Goal: Check status: Verify the current state of an ongoing process or item

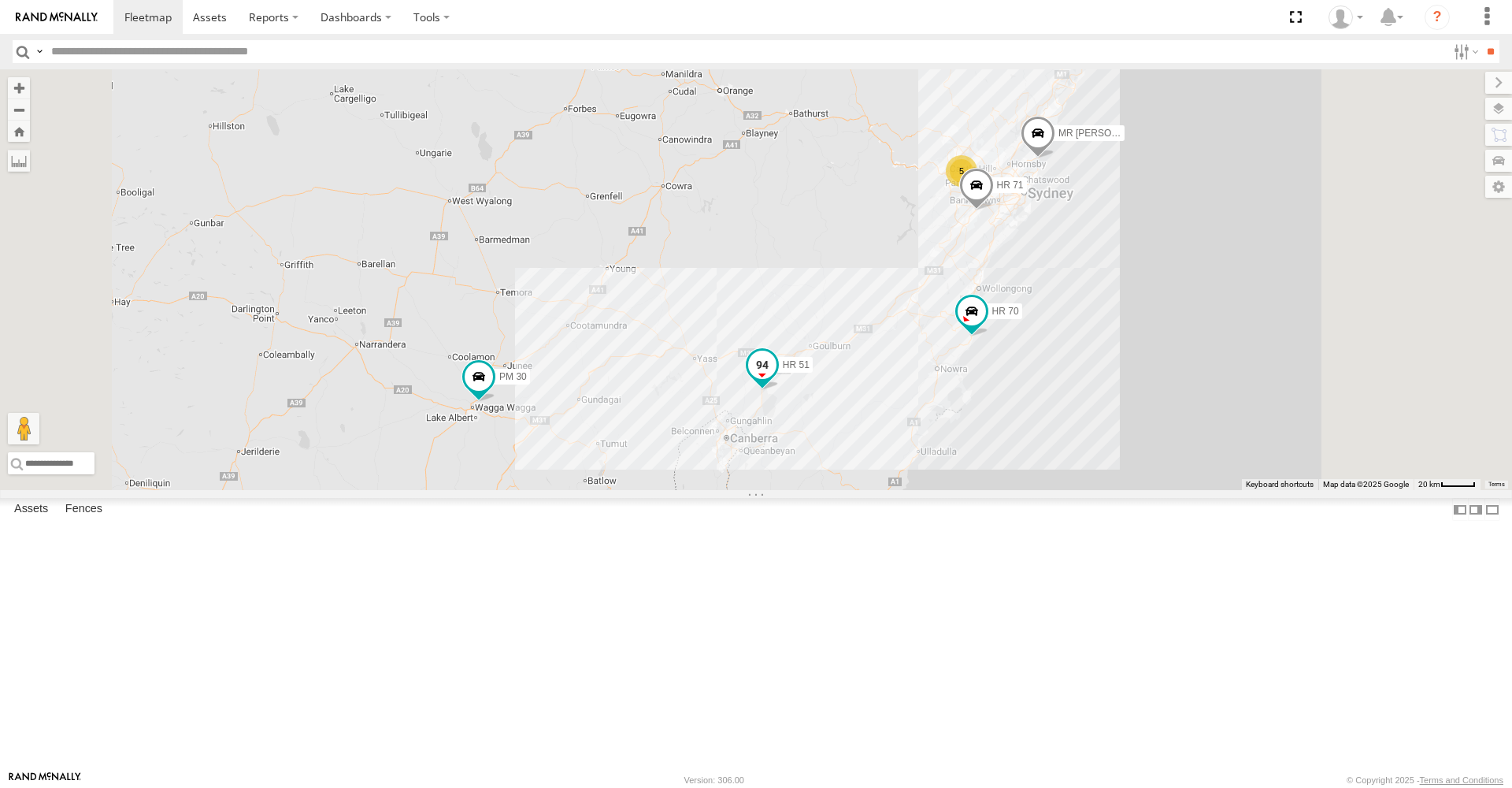
click at [776, 379] on span at bounding box center [762, 365] width 28 height 28
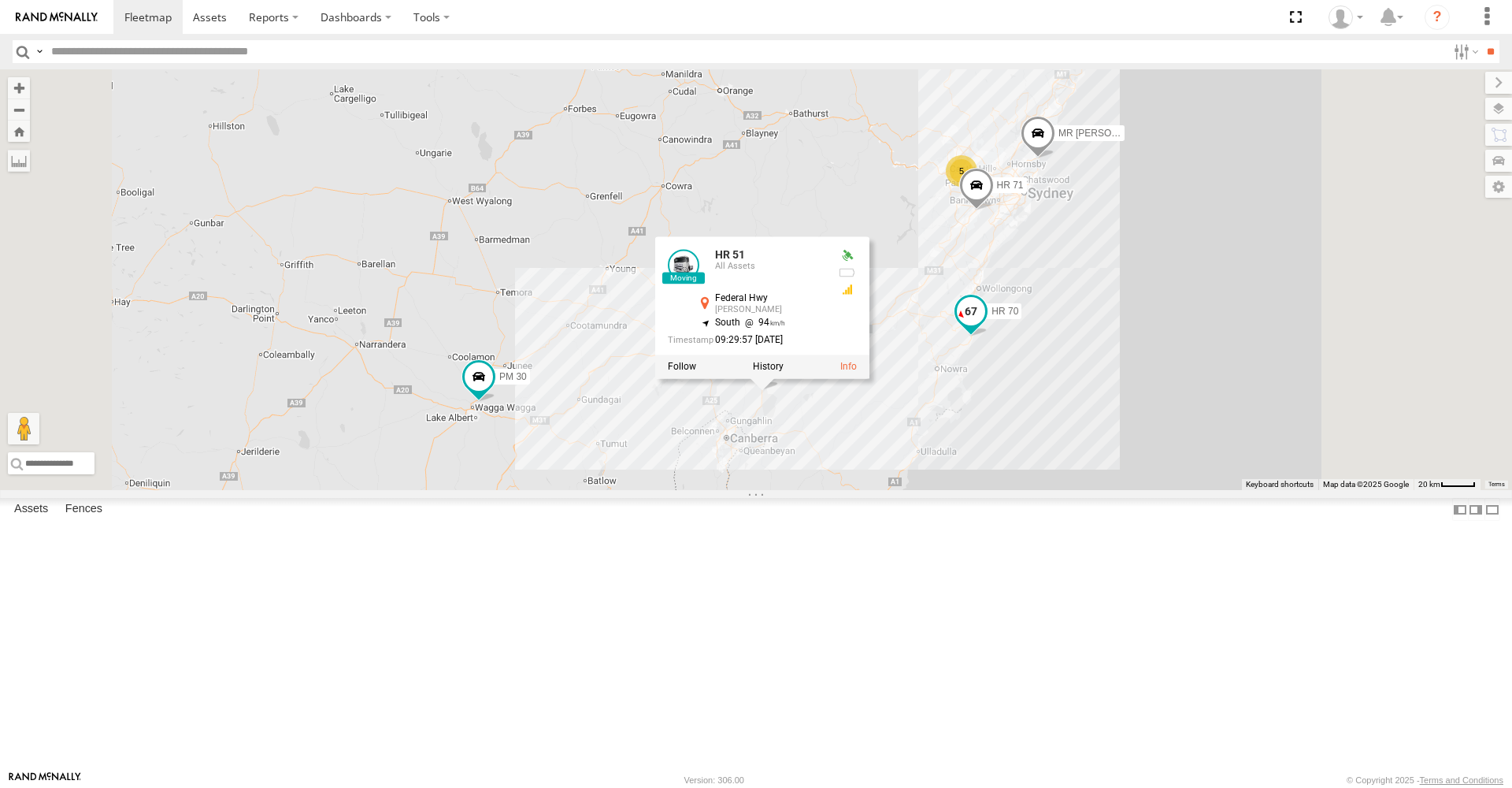
click at [985, 325] on span at bounding box center [970, 311] width 28 height 28
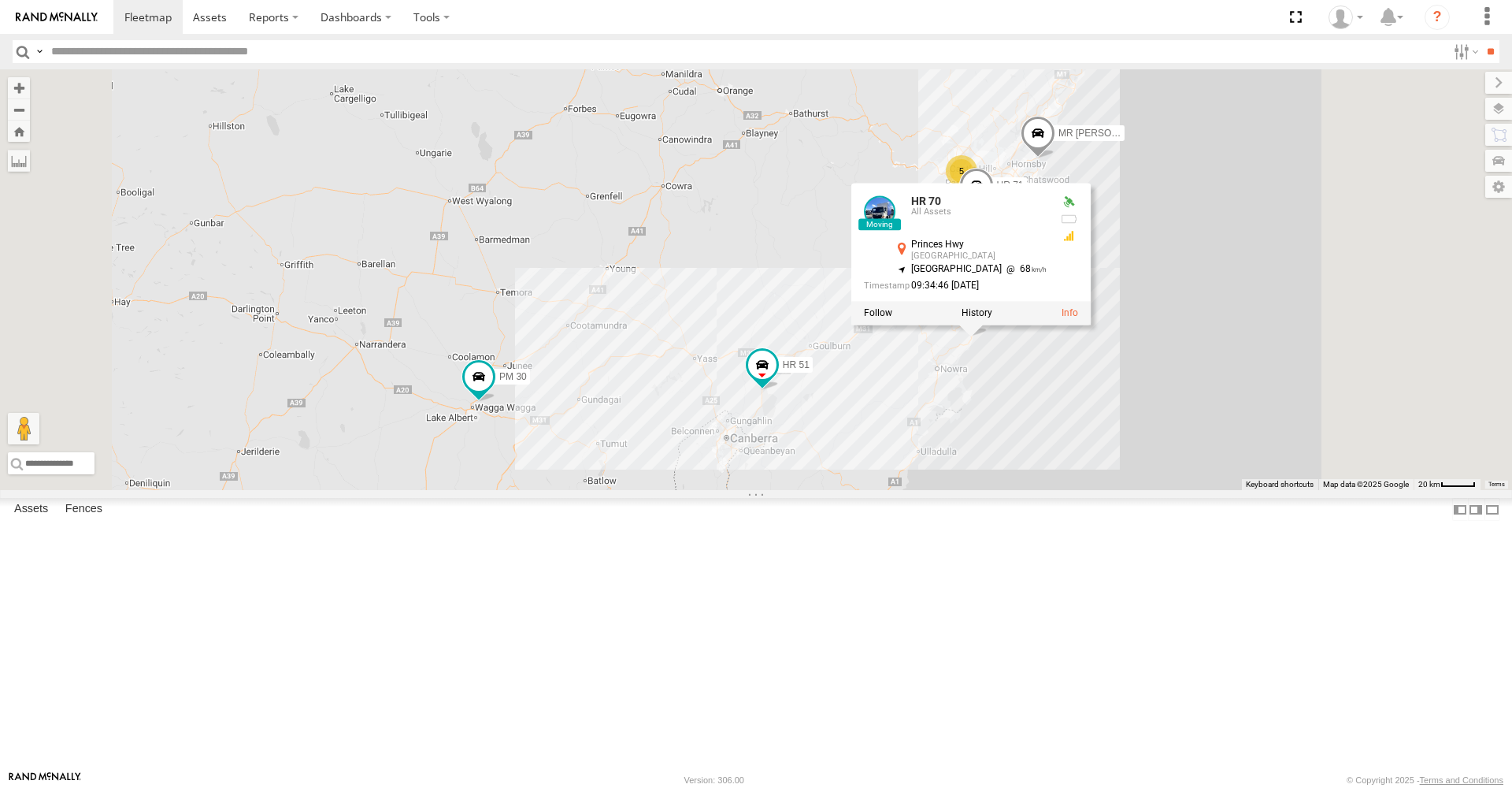
click at [975, 440] on div "MR Truck HR 51 PM 30 HR 70 5 HR 71 HR 70 All Assets [GEOGRAPHIC_DATA] -34.70091…" at bounding box center [756, 279] width 1512 height 421
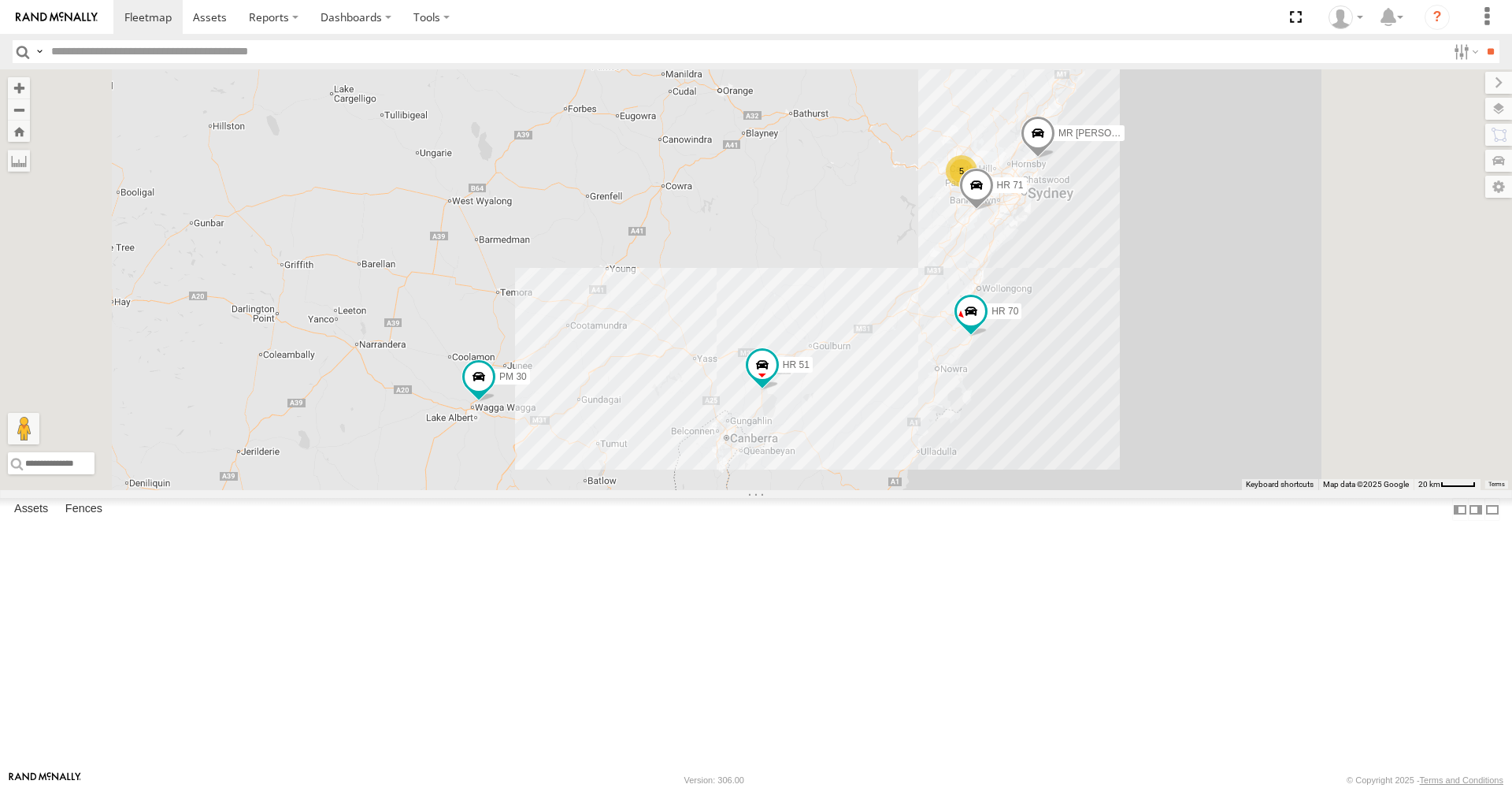
click at [994, 210] on span at bounding box center [976, 190] width 35 height 43
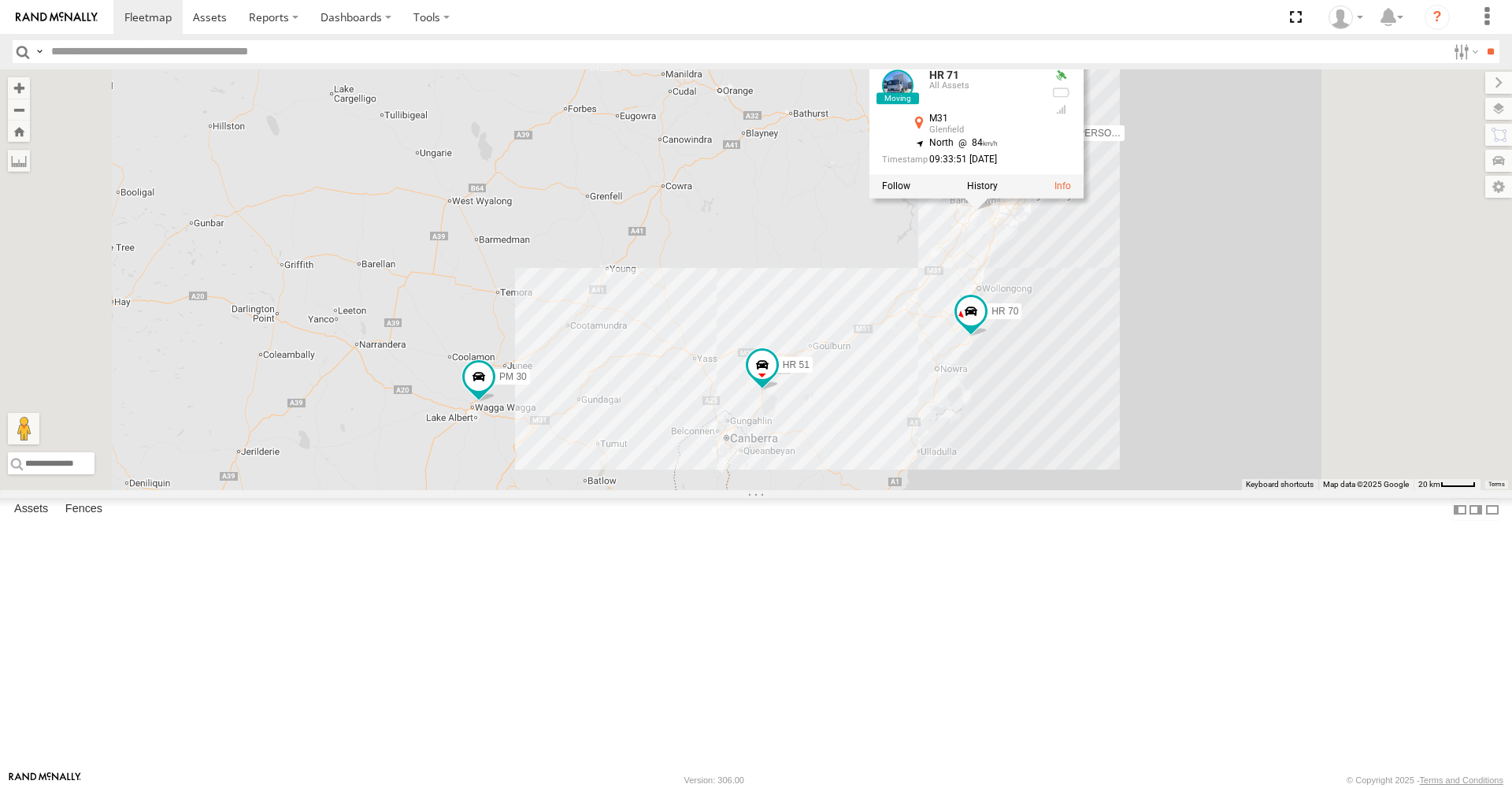
click at [1038, 332] on div "MR Truck HR 51 PM 30 HR 70 5 HR 71 HR 71 All Assets M31 [GEOGRAPHIC_DATA] -33.9…" at bounding box center [756, 279] width 1512 height 421
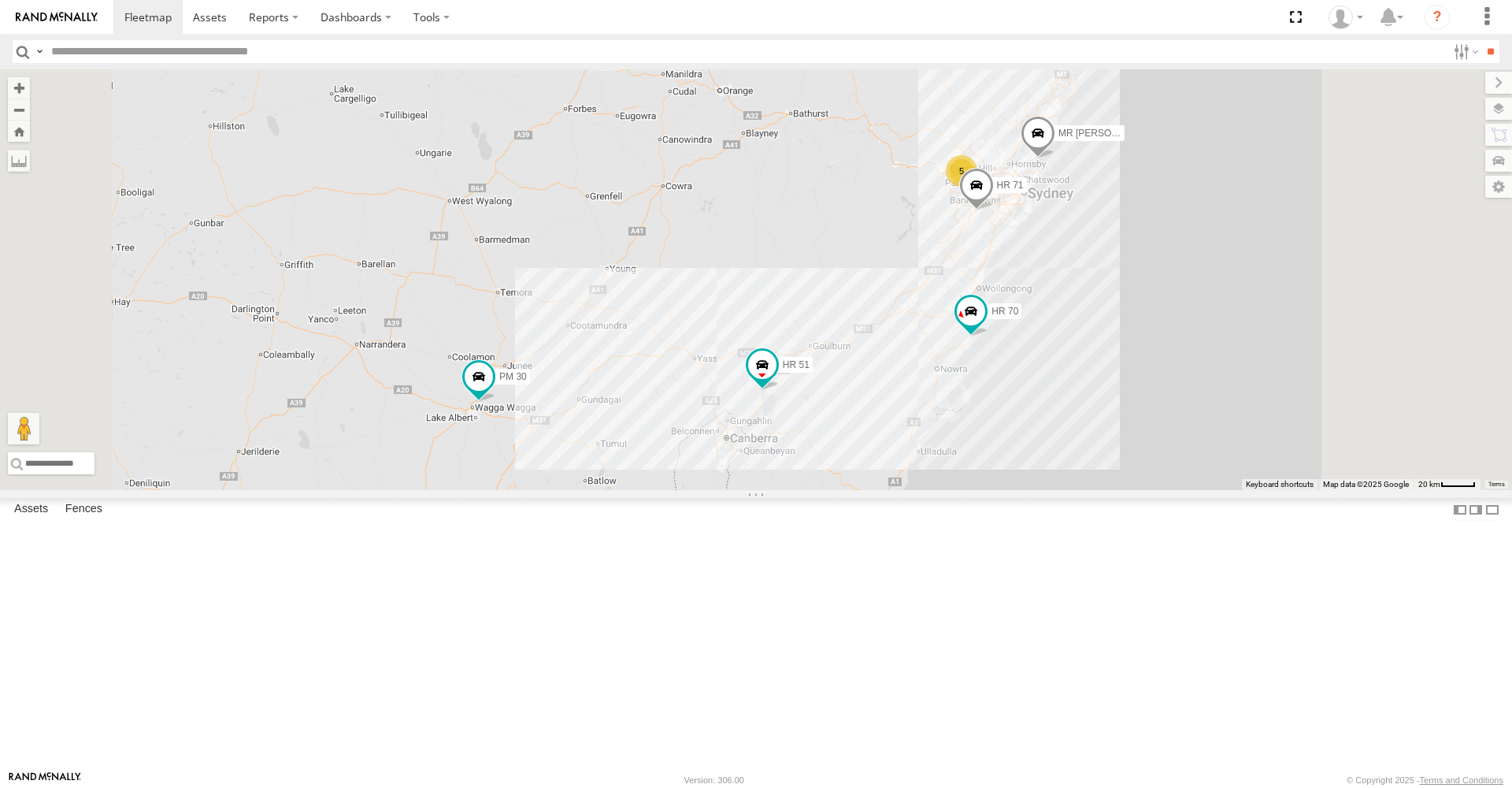
click at [1055, 158] on span at bounding box center [1038, 137] width 35 height 43
click at [493, 391] on span at bounding box center [478, 376] width 28 height 28
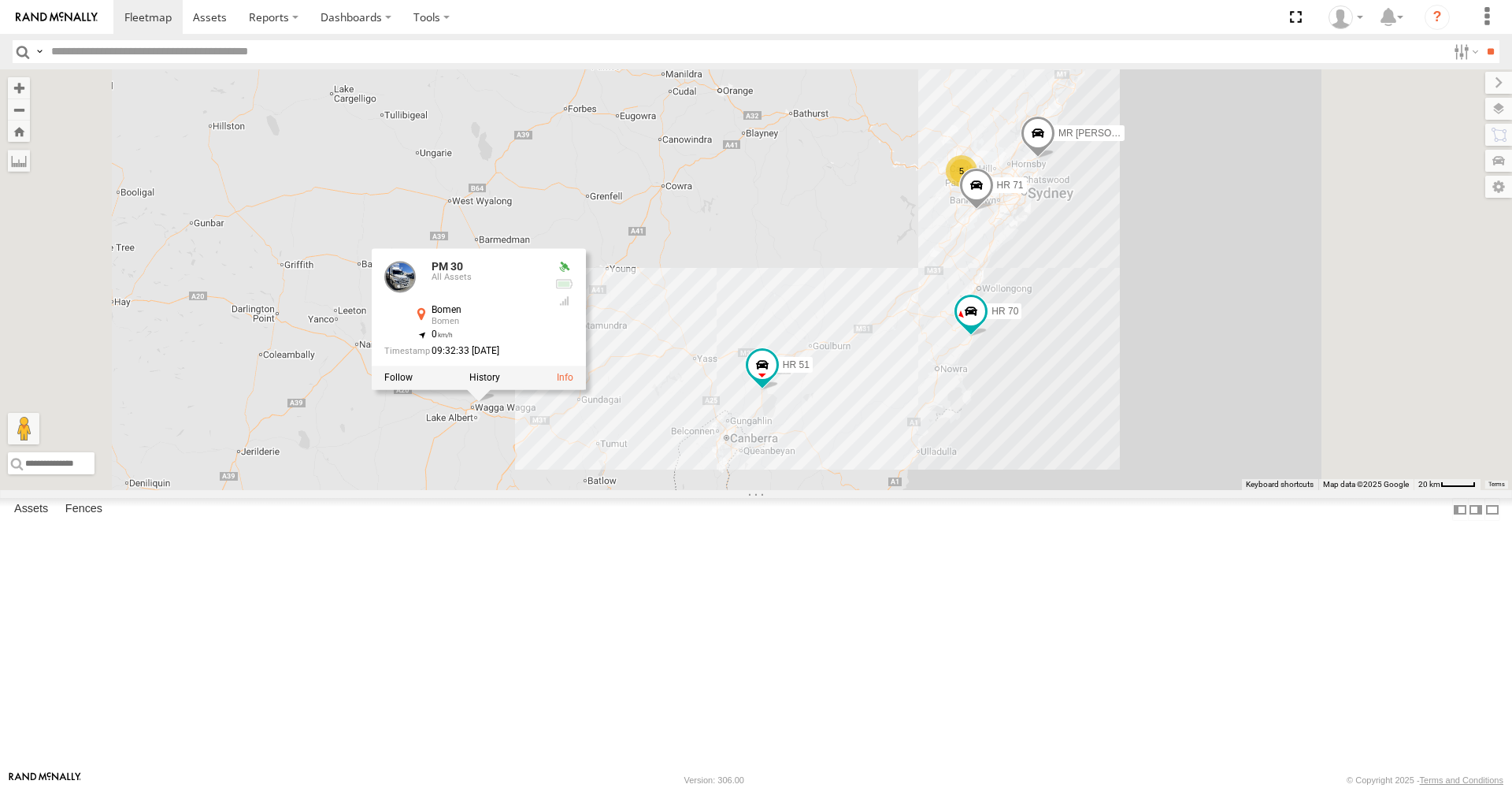
click at [898, 413] on div "MR Truck HR 51 PM 30 HR 70 5 HR 71 PM 30 All Assets Bomen Bomen -35.07283 , 147…" at bounding box center [756, 279] width 1512 height 421
